Goal: Task Accomplishment & Management: Complete application form

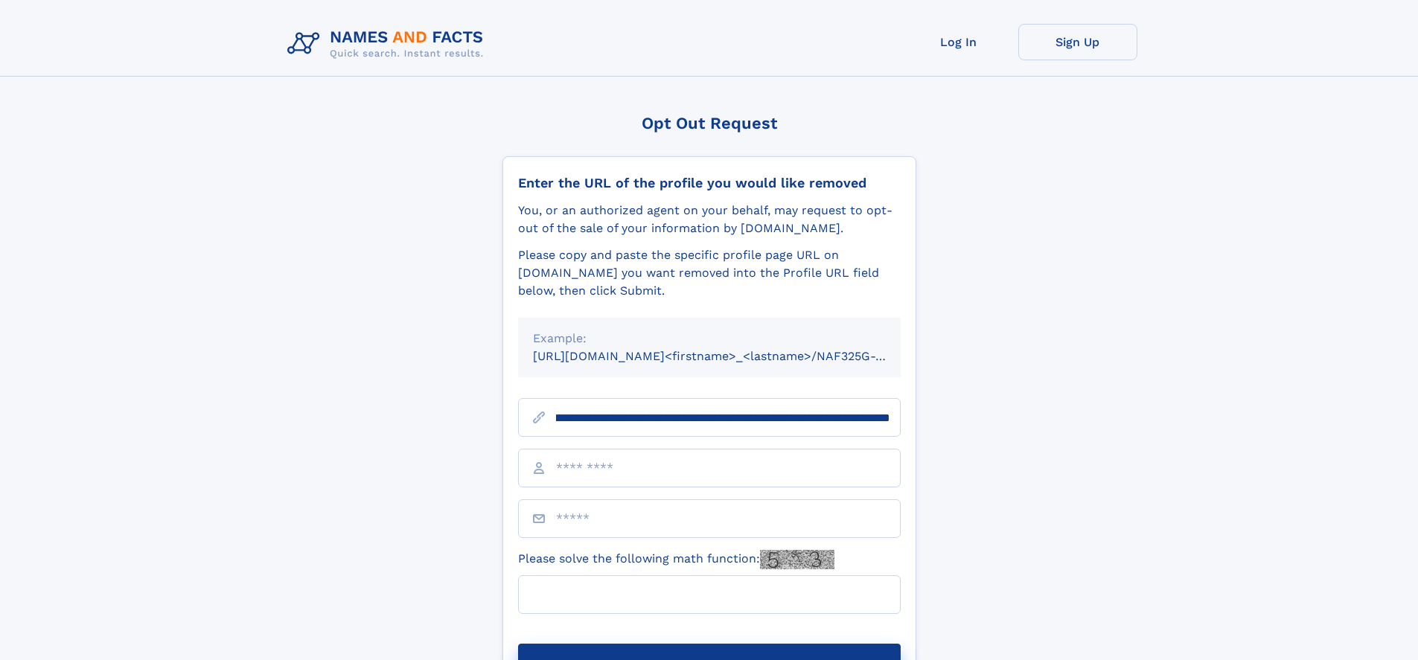
scroll to position [0, 205]
type input "**********"
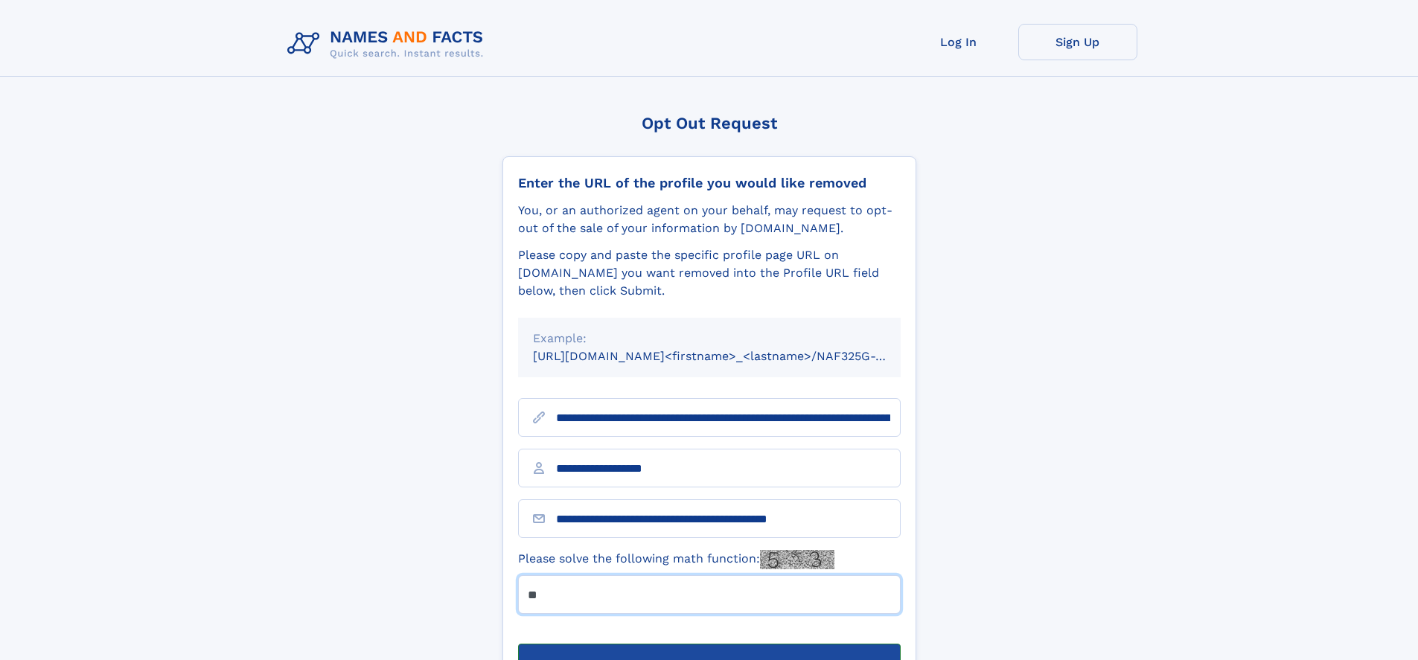
type input "**"
click at [709, 644] on button "Submit Opt Out Request" at bounding box center [709, 668] width 383 height 48
